Goal: Task Accomplishment & Management: Use online tool/utility

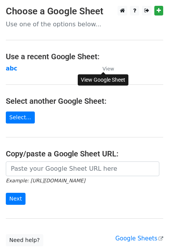
click at [107, 69] on small "View" at bounding box center [108, 69] width 12 height 6
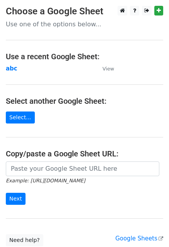
click at [83, 116] on main "Choose a Google Sheet Use one of the options below... Use a recent Google Sheet…" at bounding box center [84, 126] width 169 height 240
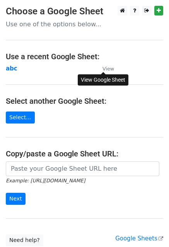
click at [111, 69] on small "View" at bounding box center [108, 69] width 12 height 6
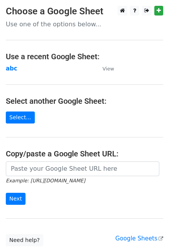
click at [58, 75] on main "Choose a Google Sheet Use one of the options below... Use a recent Google Sheet…" at bounding box center [84, 126] width 169 height 240
click at [121, 124] on main "Choose a Google Sheet Use one of the options below... Use a recent Google Sheet…" at bounding box center [84, 126] width 169 height 240
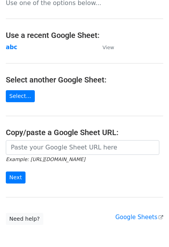
scroll to position [39, 0]
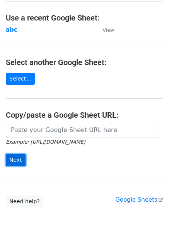
click at [19, 164] on input "Next" at bounding box center [16, 160] width 20 height 12
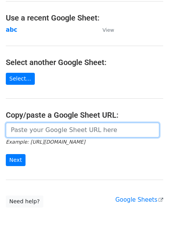
click at [60, 125] on input "url" at bounding box center [83, 130] width 154 height 15
paste input "https://docs.google.com/spreadsheets/d/1rorMDNfKUn05sCUbOSud5fprqrLCwkDMs8XCX1b…"
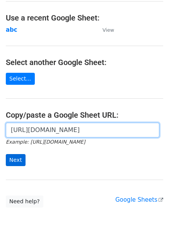
type input "https://docs.google.com/spreadsheets/d/1rorMDNfKUn05sCUbOSud5fprqrLCwkDMs8XCX1b…"
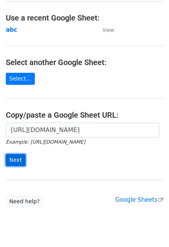
click at [16, 157] on input "Next" at bounding box center [16, 160] width 20 height 12
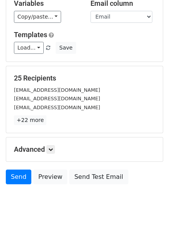
scroll to position [53, 0]
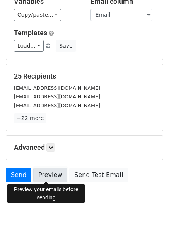
click at [44, 176] on link "Preview" at bounding box center [50, 174] width 34 height 15
click at [41, 176] on link "Preview" at bounding box center [50, 174] width 34 height 15
click at [45, 176] on link "Preview" at bounding box center [50, 174] width 34 height 15
click at [47, 173] on link "Preview" at bounding box center [50, 174] width 34 height 15
click at [48, 178] on link "Preview" at bounding box center [50, 174] width 34 height 15
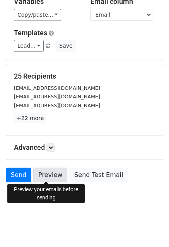
click at [44, 170] on link "Preview" at bounding box center [50, 174] width 34 height 15
click at [51, 174] on link "Preview" at bounding box center [50, 174] width 34 height 15
click at [48, 173] on link "Preview" at bounding box center [50, 174] width 34 height 15
click at [51, 175] on link "Preview" at bounding box center [50, 174] width 34 height 15
click at [50, 176] on link "Preview" at bounding box center [50, 174] width 34 height 15
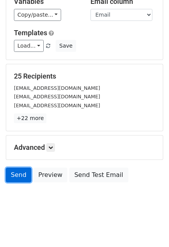
click at [20, 174] on link "Send" at bounding box center [19, 174] width 26 height 15
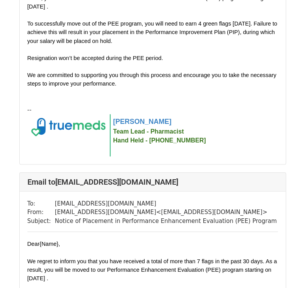
scroll to position [39, 0]
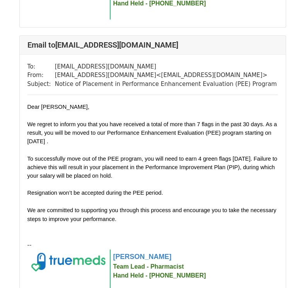
scroll to position [580, 0]
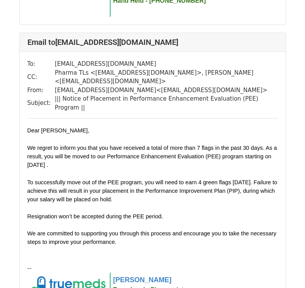
scroll to position [201, 0]
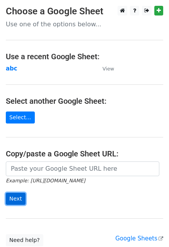
click at [19, 198] on input "Next" at bounding box center [16, 199] width 20 height 12
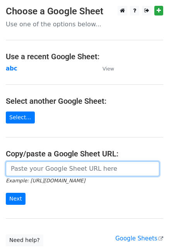
paste input "https://docs.google.com/spreadsheets/d/1rorMDNfKUn05sCUbOSud5fprqrLCwkDMs8XCX1b…"
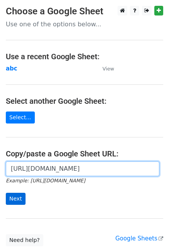
type input "https://docs.google.com/spreadsheets/d/1rorMDNfKUn05sCUbOSud5fprqrLCwkDMs8XCX1b…"
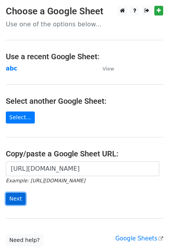
scroll to position [0, 0]
click at [12, 196] on input "Next" at bounding box center [16, 199] width 20 height 12
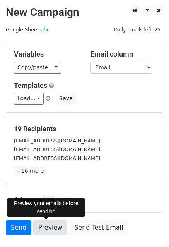
click at [56, 227] on link "Preview" at bounding box center [50, 227] width 34 height 15
click at [54, 222] on link "Preview" at bounding box center [50, 227] width 34 height 15
click at [46, 230] on link "Preview" at bounding box center [50, 227] width 34 height 15
click at [51, 229] on link "Preview" at bounding box center [50, 227] width 34 height 15
click at [43, 228] on link "Preview" at bounding box center [50, 227] width 34 height 15
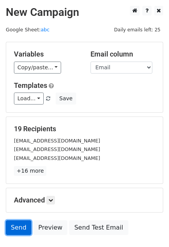
click at [15, 225] on link "Send" at bounding box center [19, 227] width 26 height 15
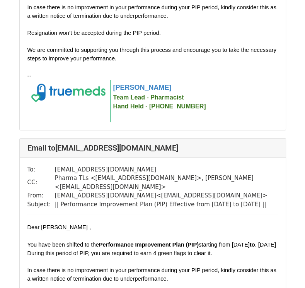
scroll to position [1276, 0]
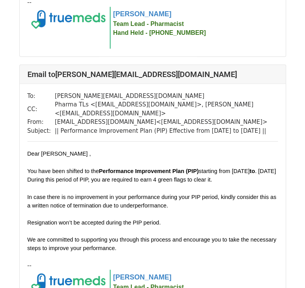
scroll to position [1044, 0]
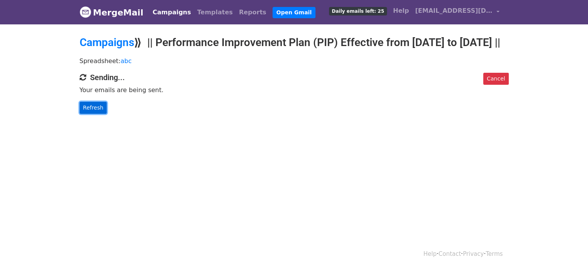
click at [85, 114] on link "Refresh" at bounding box center [93, 108] width 27 height 12
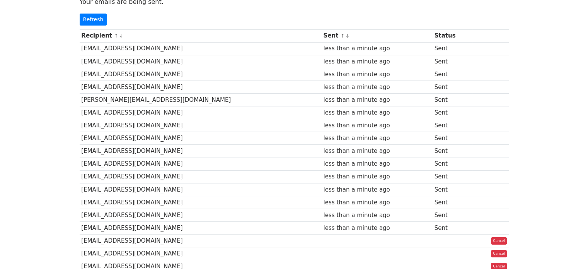
scroll to position [29, 0]
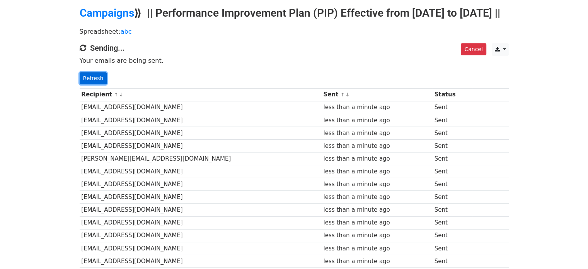
click at [89, 84] on link "Refresh" at bounding box center [93, 78] width 27 height 12
